Goal: Check status: Check status

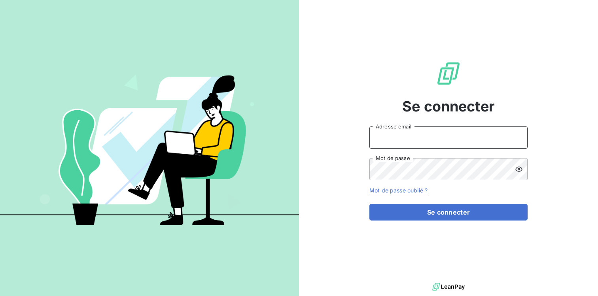
click at [413, 139] on input "Adresse email" at bounding box center [448, 137] width 158 height 22
type input "[DOMAIN_NAME][EMAIL_ADDRESS][DOMAIN_NAME]"
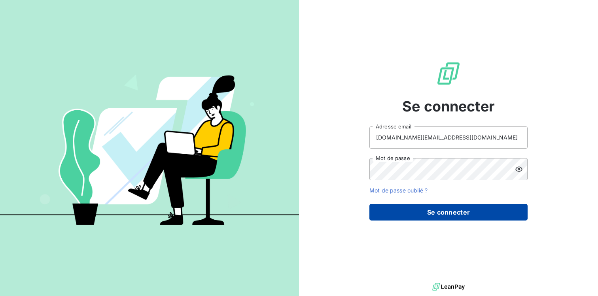
click at [451, 214] on button "Se connecter" at bounding box center [448, 212] width 158 height 17
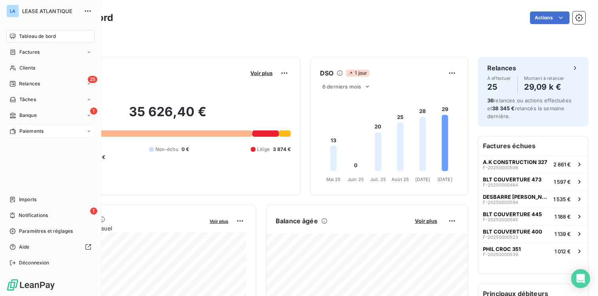
click at [29, 129] on span "Paiements" at bounding box center [31, 131] width 24 height 7
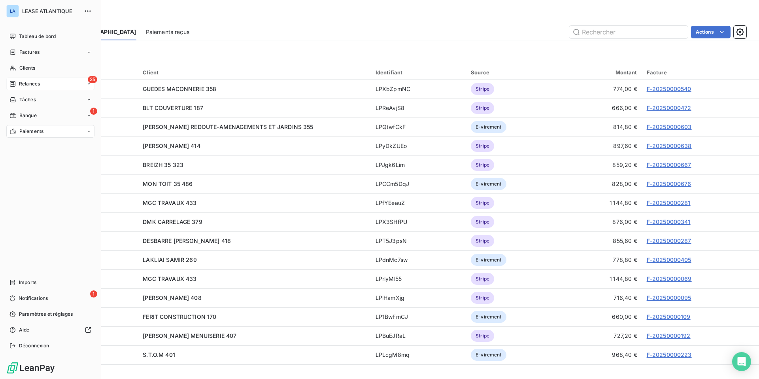
click at [27, 85] on span "Relances" at bounding box center [29, 83] width 21 height 7
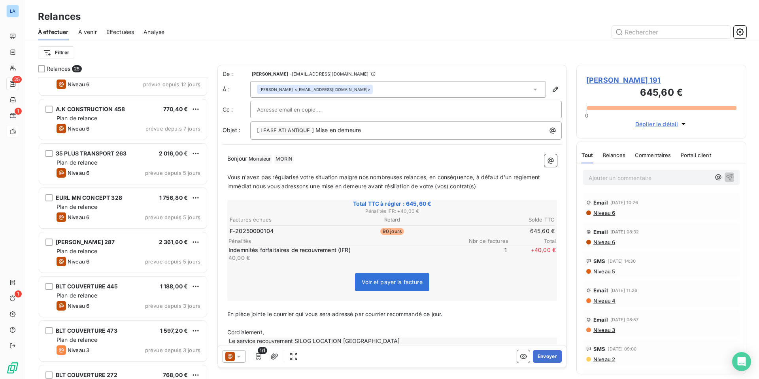
scroll to position [114, 0]
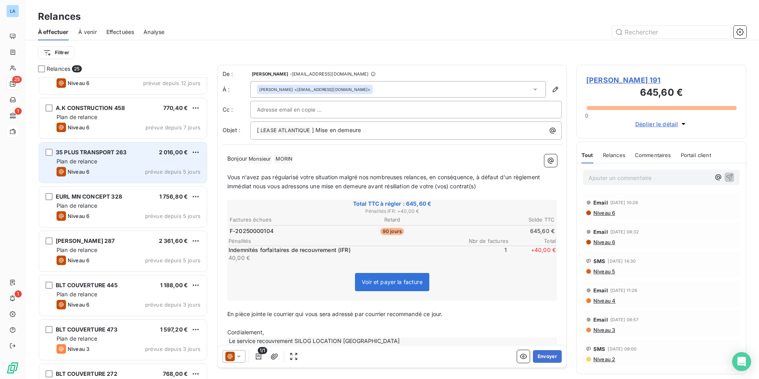
click at [122, 159] on div "ISO CONFORT 437 768,00 € Plan de relance Niveau 6 prévue depuis 58 jours A2R SO…" at bounding box center [123, 227] width 170 height 301
click at [129, 159] on div "Plan de relance" at bounding box center [129, 163] width 144 height 8
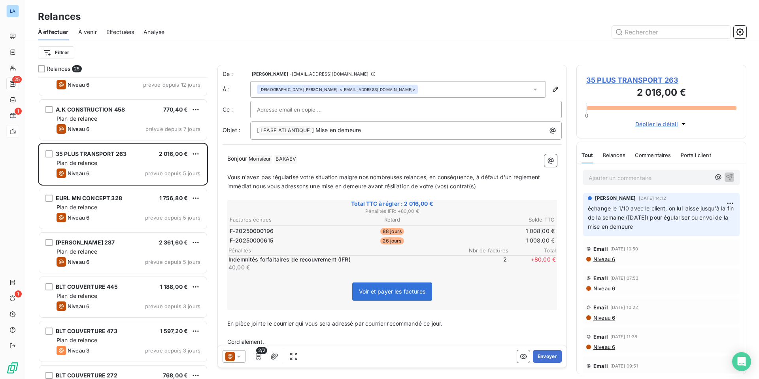
click at [597, 154] on span "Commentaires" at bounding box center [653, 155] width 36 height 6
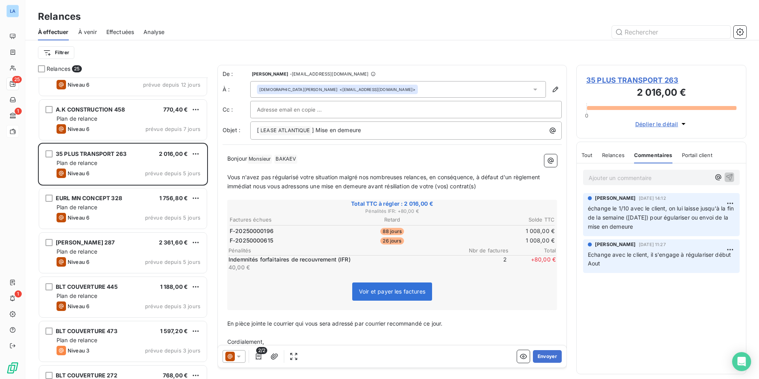
click at [594, 178] on p "Ajouter un commentaire ﻿" at bounding box center [650, 178] width 122 height 10
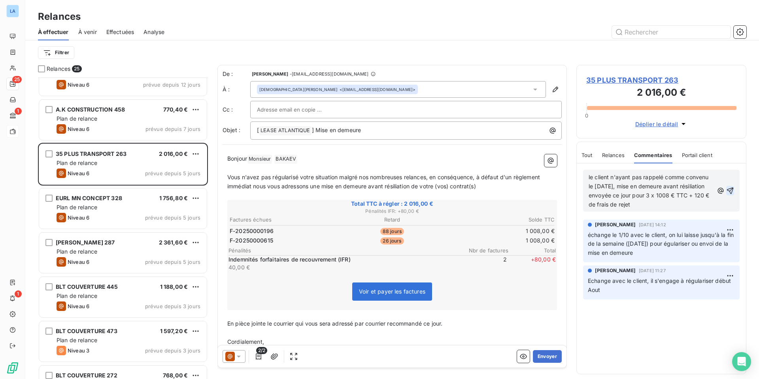
click at [597, 190] on icon "button" at bounding box center [730, 190] width 7 height 7
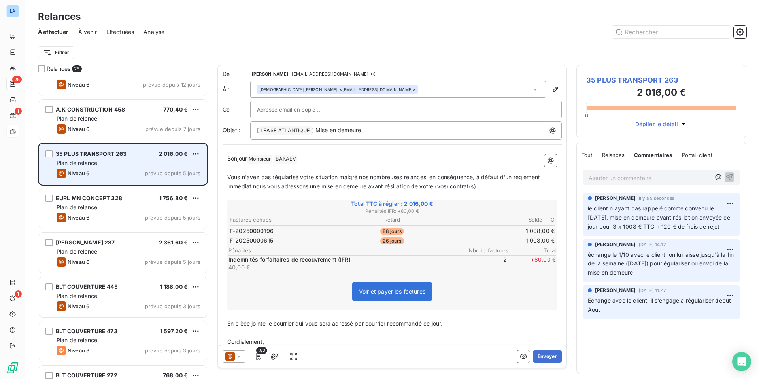
click at [126, 159] on div "Plan de relance" at bounding box center [129, 163] width 144 height 8
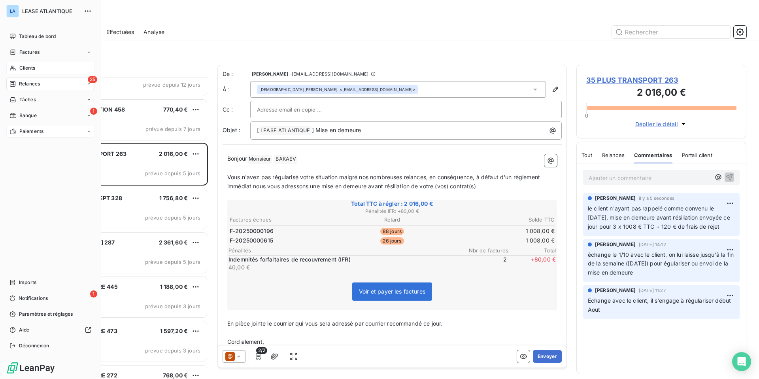
click at [26, 67] on span "Clients" at bounding box center [27, 67] width 16 height 7
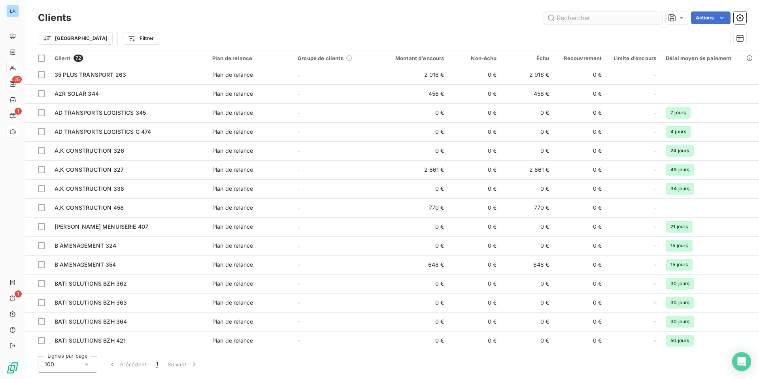
click at [582, 17] on input "text" at bounding box center [603, 17] width 119 height 13
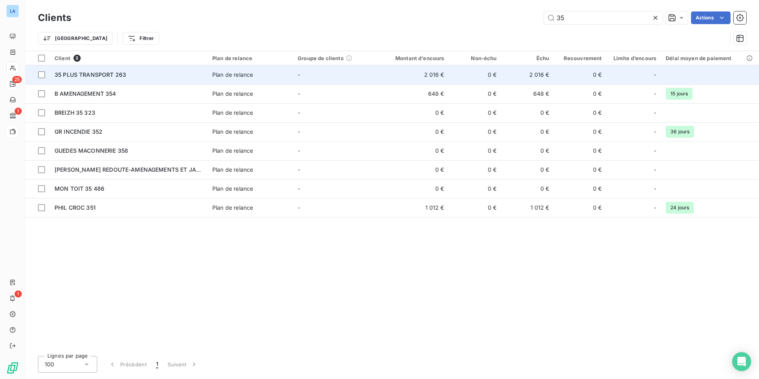
type input "35"
click at [90, 71] on span "35 PLUS TRANSPORT 263" at bounding box center [91, 74] width 72 height 7
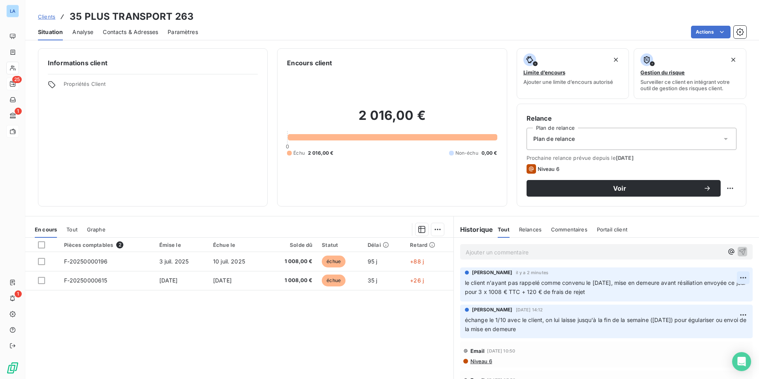
click at [597, 278] on html "LA 25 1 1 Clients 35 PLUS TRANSPORT 263 Situation Analyse Contacts & Adresses P…" at bounding box center [379, 189] width 759 height 379
drag, startPoint x: 638, startPoint y: 296, endPoint x: 628, endPoint y: 293, distance: 10.4
click at [597, 296] on html "LA 25 1 1 Clients 35 PLUS TRANSPORT 263 Situation Analyse Contacts & Adresses P…" at bounding box center [379, 189] width 759 height 379
click at [597, 276] on html "LA 25 1 1 Clients 35 PLUS TRANSPORT 263 Situation Analyse Contacts & Adresses P…" at bounding box center [379, 189] width 759 height 379
click at [597, 294] on div "Editer" at bounding box center [724, 295] width 44 height 13
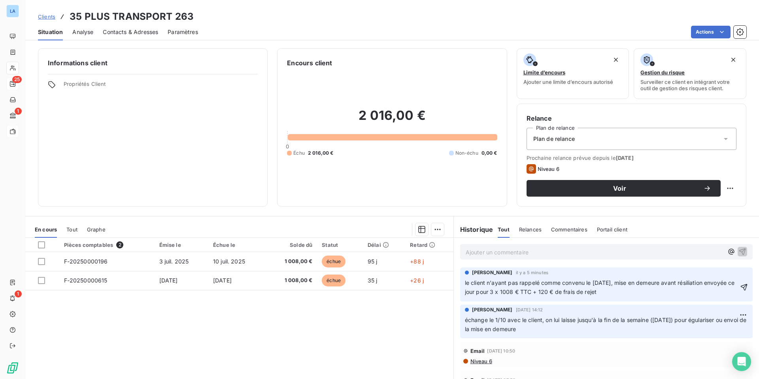
click at [526, 293] on span "le client n'ayant pas rappelé comme convenu le [DATE], mise en demeure avant ré…" at bounding box center [601, 287] width 272 height 16
click at [580, 292] on span "le client n'ayant pas rappelé comme convenu le [DATE], mise en demeure avant ré…" at bounding box center [601, 287] width 272 height 16
click at [597, 287] on icon "button" at bounding box center [744, 286] width 7 height 7
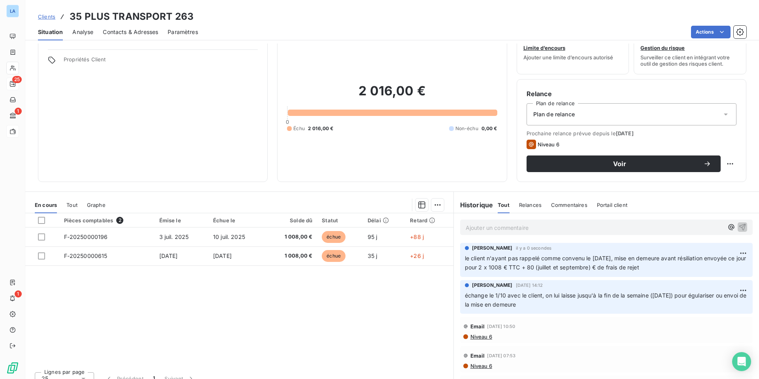
scroll to position [35, 0]
